Goal: Task Accomplishment & Management: Use online tool/utility

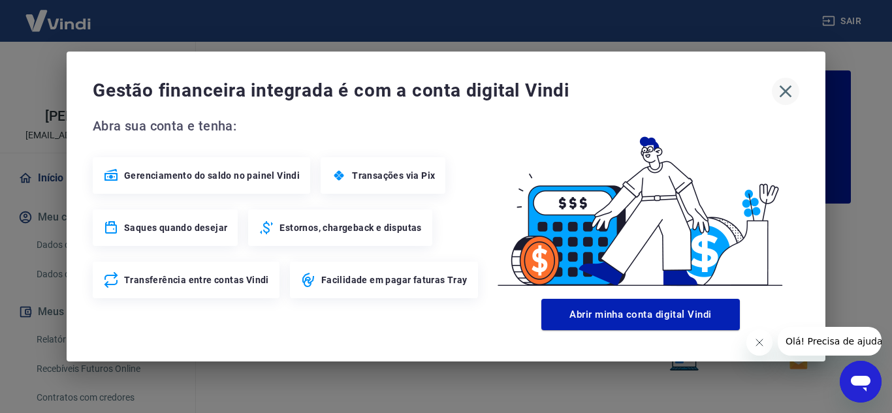
click at [785, 89] on icon "button" at bounding box center [785, 91] width 21 height 21
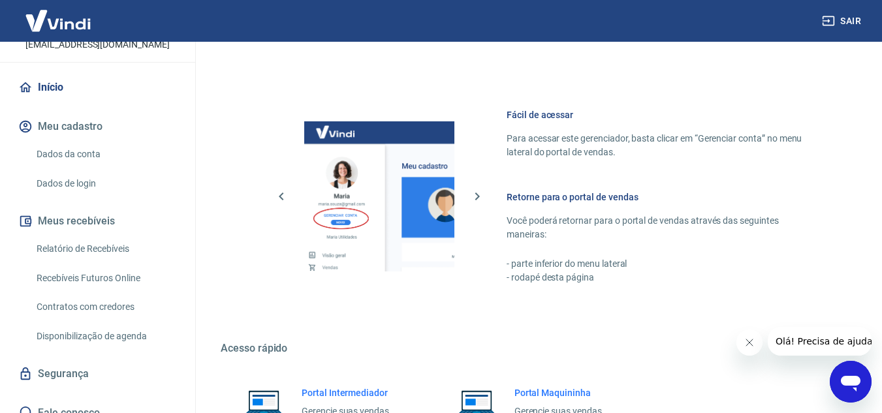
scroll to position [105, 0]
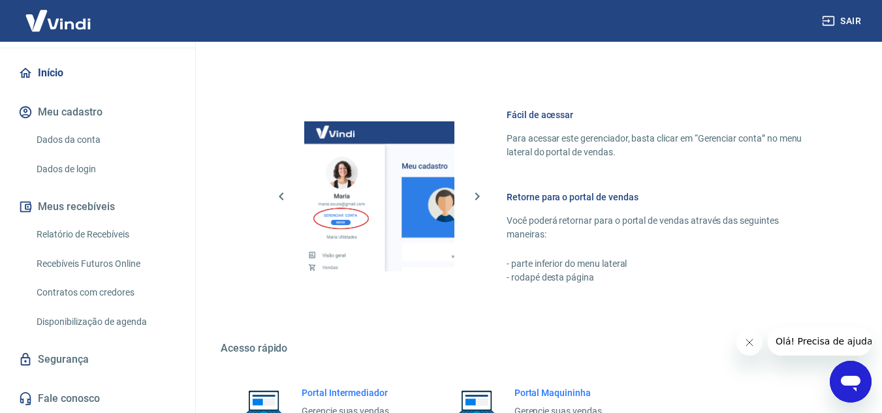
drag, startPoint x: 87, startPoint y: 233, endPoint x: 64, endPoint y: 270, distance: 43.7
click at [87, 234] on link "Relatório de Recebíveis" at bounding box center [105, 234] width 148 height 27
